Goal: Find specific page/section: Find specific page/section

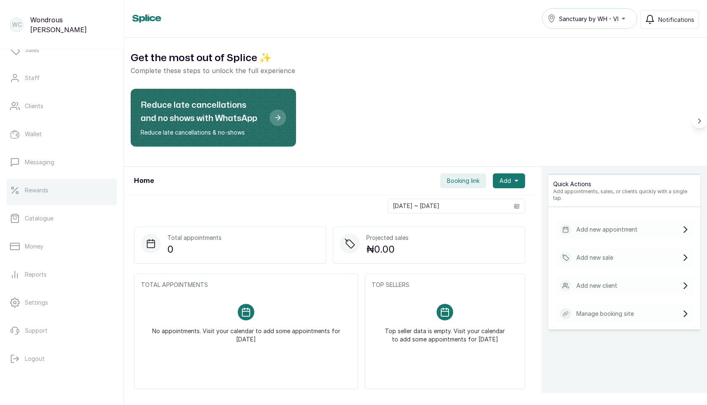
scroll to position [74, 0]
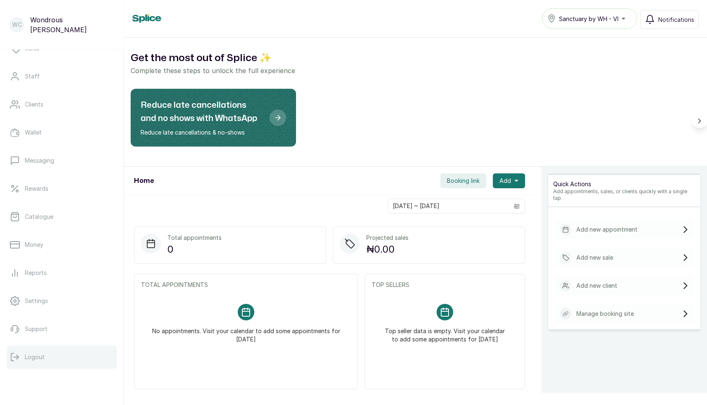
click at [31, 355] on p "Logout" at bounding box center [35, 357] width 20 height 8
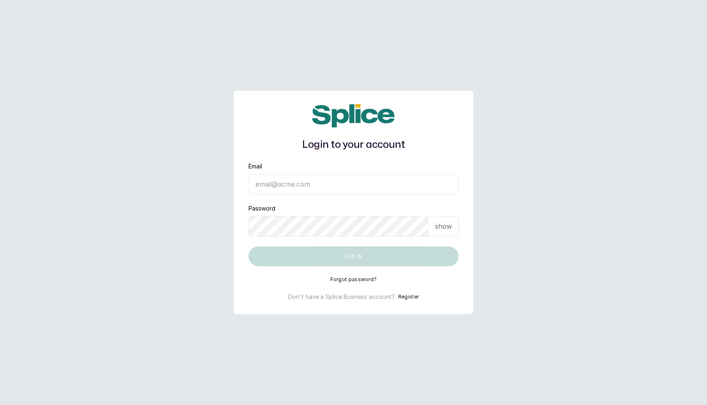
click at [298, 184] on input "Email" at bounding box center [353, 184] width 210 height 21
type input "layo@withsplice.com"
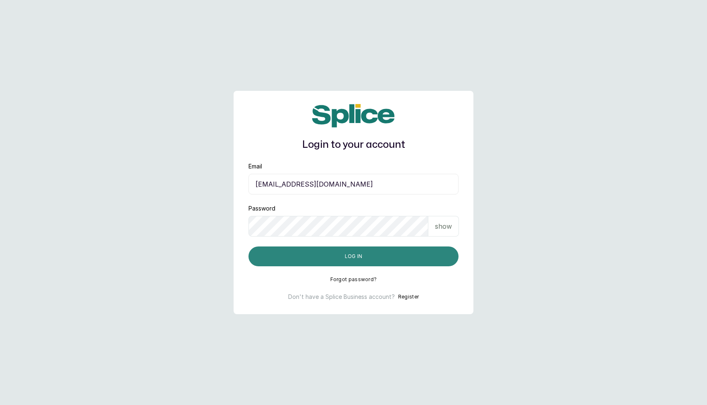
click at [314, 248] on button "Log in" at bounding box center [353, 257] width 210 height 20
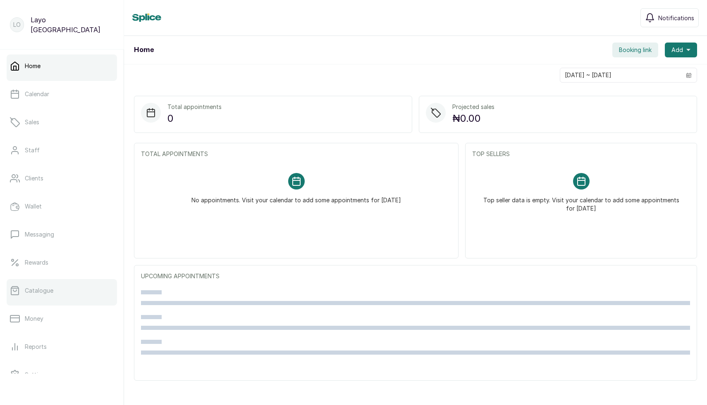
scroll to position [74, 0]
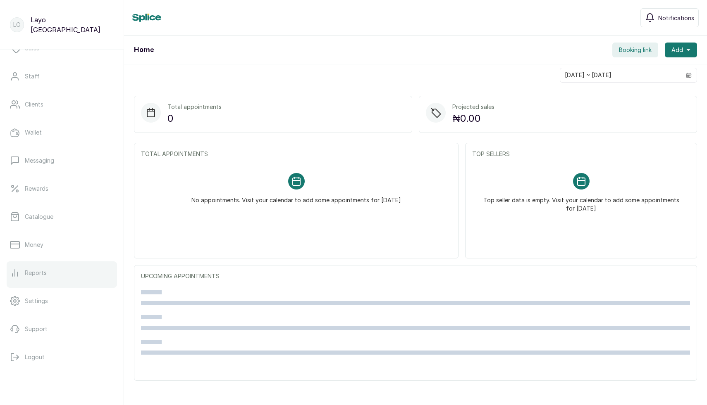
click at [46, 276] on link "Reports" at bounding box center [62, 273] width 110 height 23
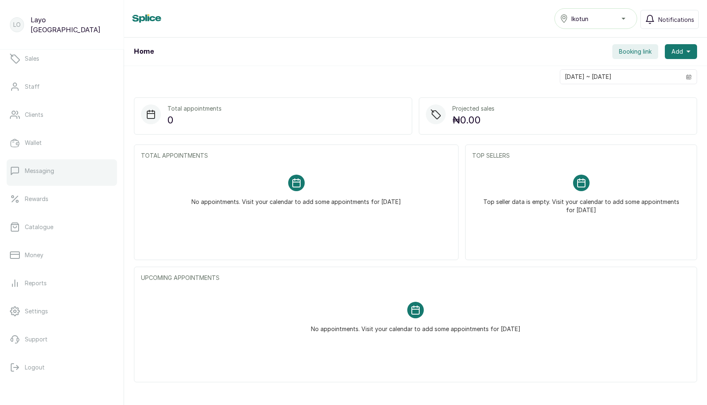
scroll to position [74, 0]
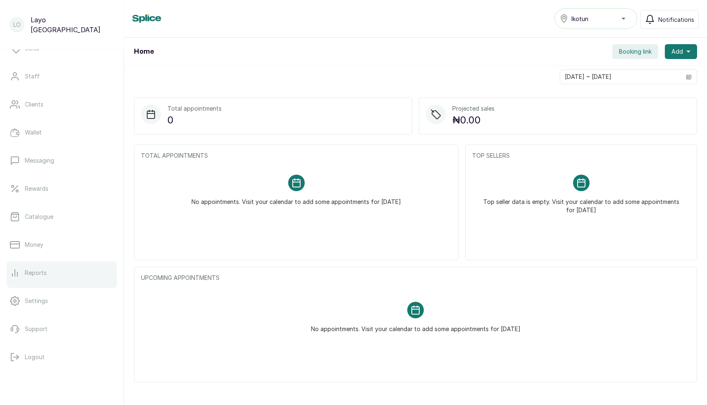
click at [45, 271] on p "Reports" at bounding box center [36, 273] width 22 height 8
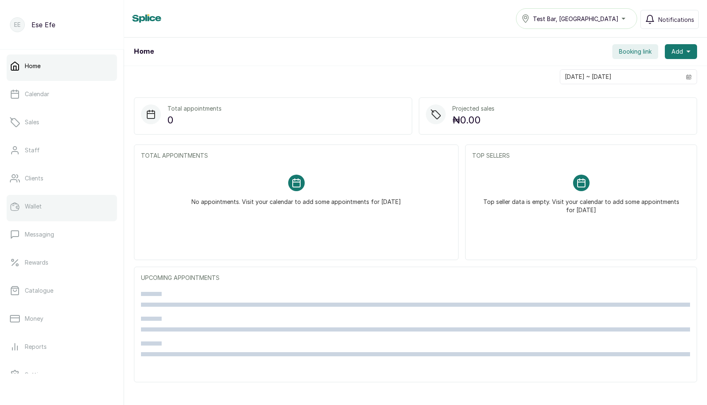
scroll to position [74, 0]
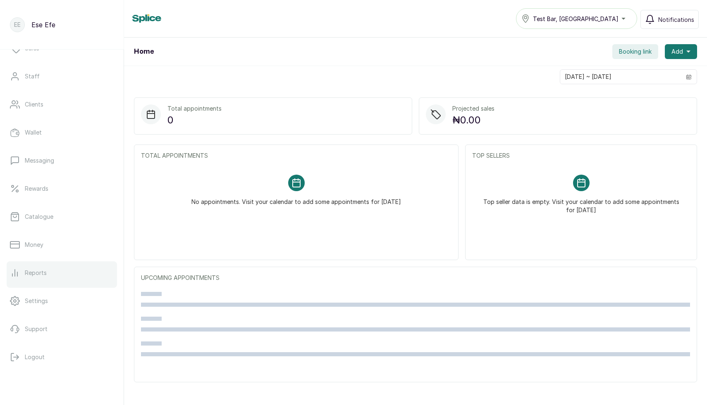
click at [38, 276] on p "Reports" at bounding box center [36, 273] width 22 height 8
